Goal: Check status

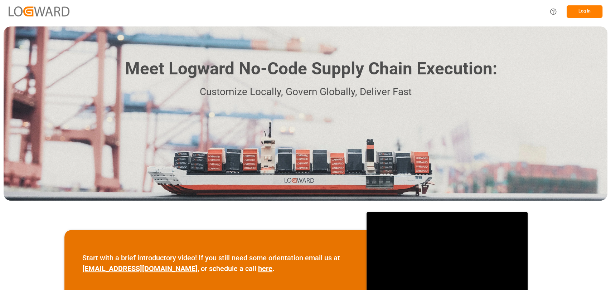
click at [592, 16] on button "Log In" at bounding box center [585, 11] width 36 height 13
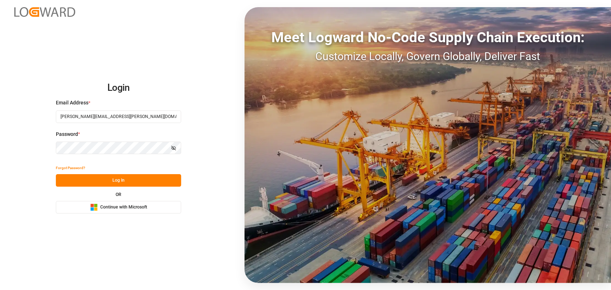
click at [107, 179] on button "Log In" at bounding box center [118, 180] width 125 height 13
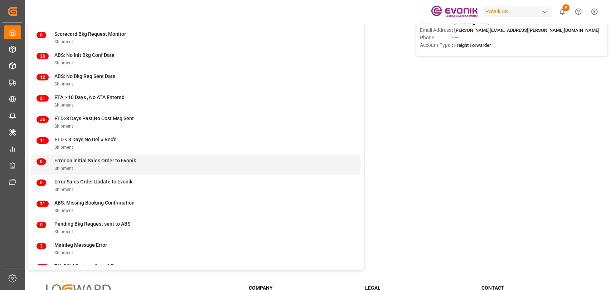
scroll to position [80, 0]
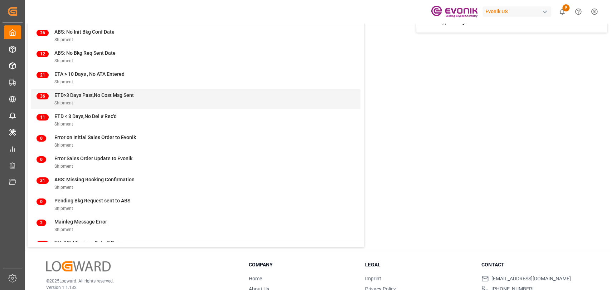
click at [111, 92] on span "ETD>3 Days Past,No Cost Msg Sent" at bounding box center [94, 95] width 80 height 6
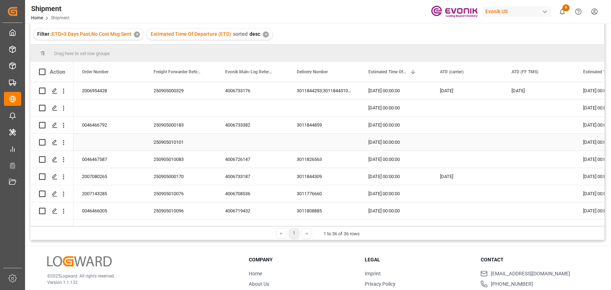
scroll to position [106, 0]
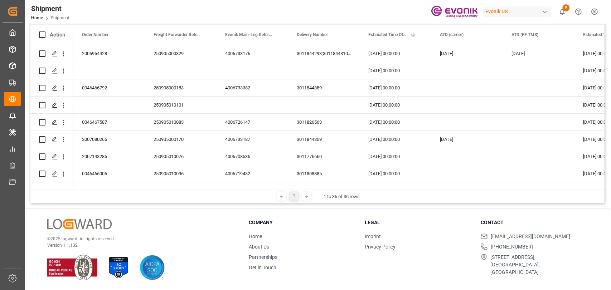
drag, startPoint x: 162, startPoint y: 191, endPoint x: 206, endPoint y: 186, distance: 44.4
click at [206, 186] on div "Drag here to set row groups Drag here to set column labels Action Order Number …" at bounding box center [317, 106] width 574 height 196
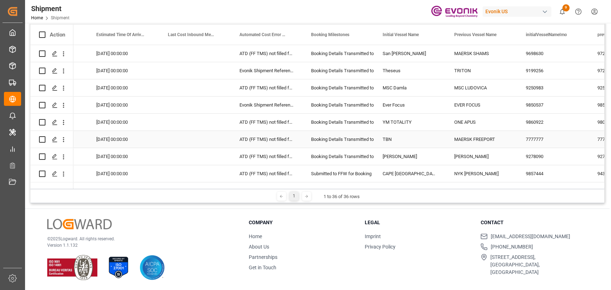
scroll to position [80, 0]
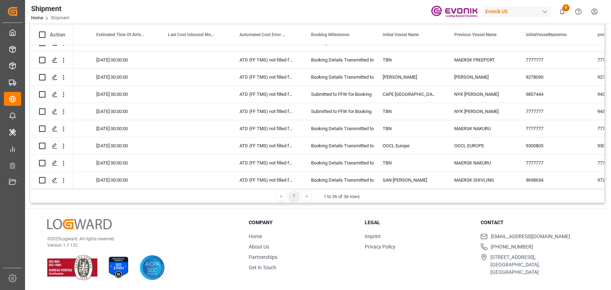
drag, startPoint x: 265, startPoint y: 189, endPoint x: 293, endPoint y: 191, distance: 27.7
click at [293, 191] on div "1 1 to 36 of 36 rows" at bounding box center [317, 196] width 574 height 14
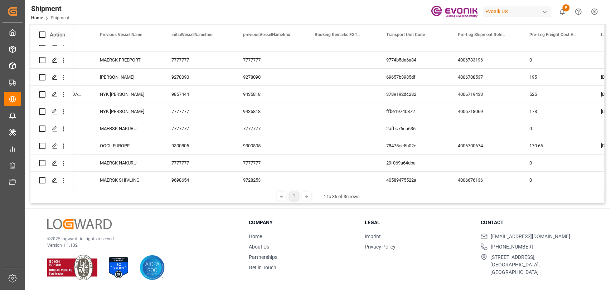
scroll to position [0, 0]
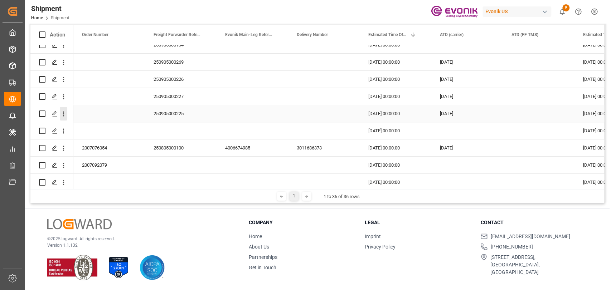
click at [60, 116] on icon "open menu" at bounding box center [64, 114] width 8 height 8
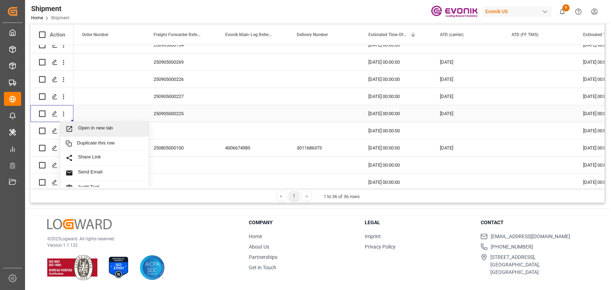
click at [83, 131] on span "Open in new tab" at bounding box center [110, 129] width 65 height 8
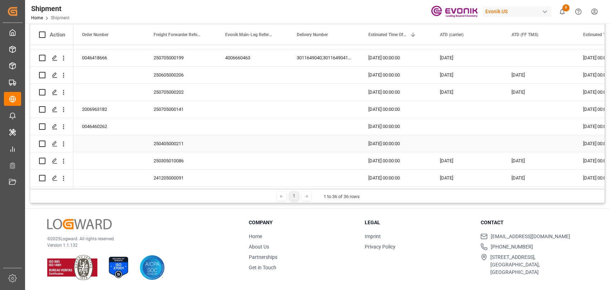
click at [387, 139] on div "[DATE] 00:00:00" at bounding box center [396, 143] width 72 height 17
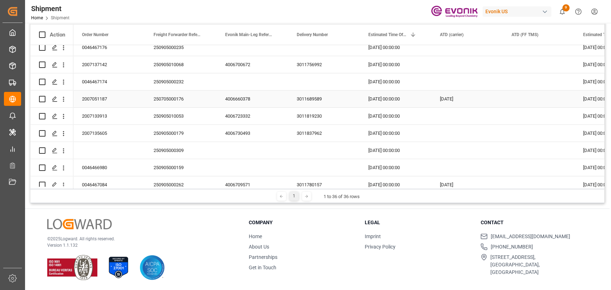
click at [194, 98] on div "250705000176" at bounding box center [181, 99] width 72 height 17
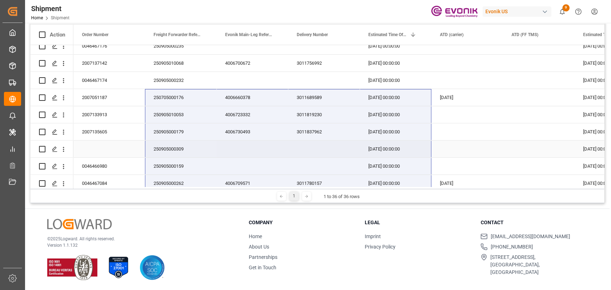
scroll to position [161, 0]
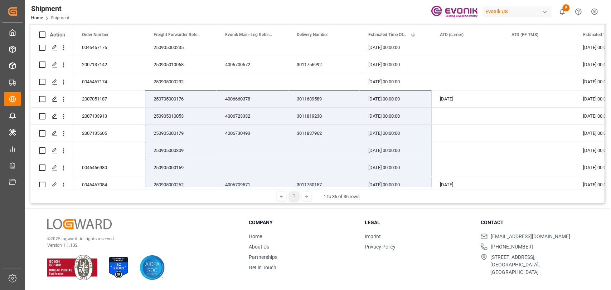
click at [593, 13] on html "Created by potrace 1.15, written by [PERSON_NAME] [DATE]-[DATE] Created by potr…" at bounding box center [305, 145] width 611 height 290
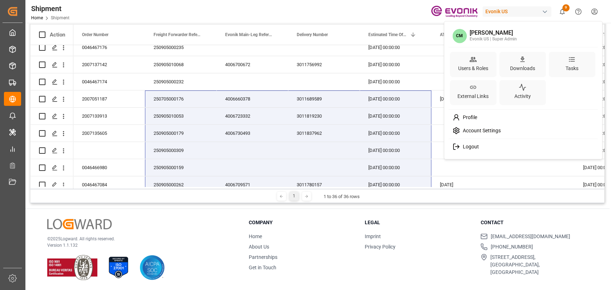
click at [340, 7] on html "Created by potrace 1.15, written by [PERSON_NAME] [DATE]-[DATE] Created by potr…" at bounding box center [305, 145] width 611 height 290
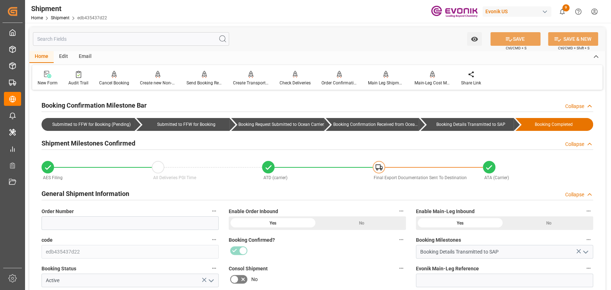
scroll to position [80, 0]
